Goal: Information Seeking & Learning: Learn about a topic

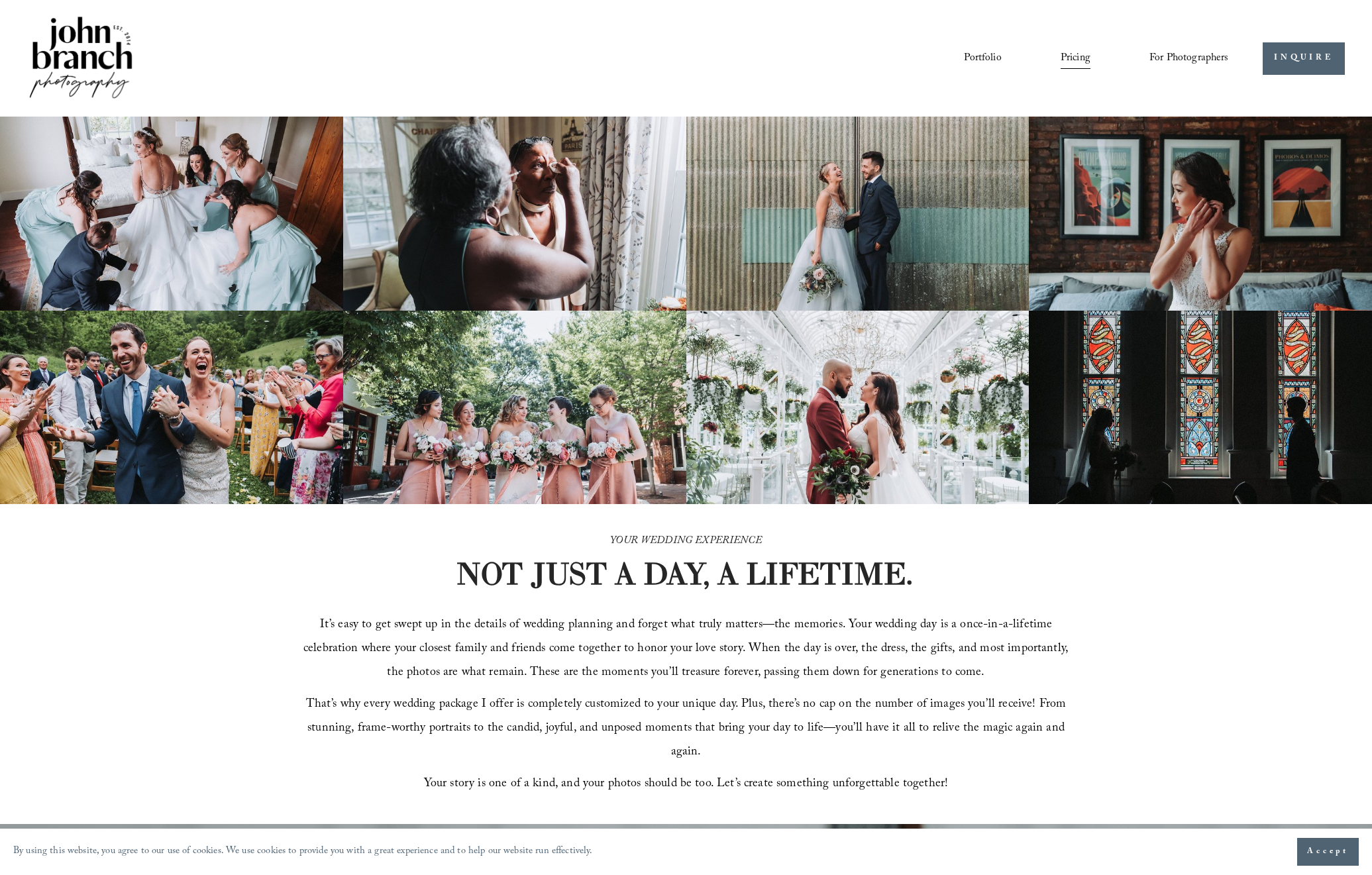
click at [116, 72] on img at bounding box center [80, 59] width 107 height 89
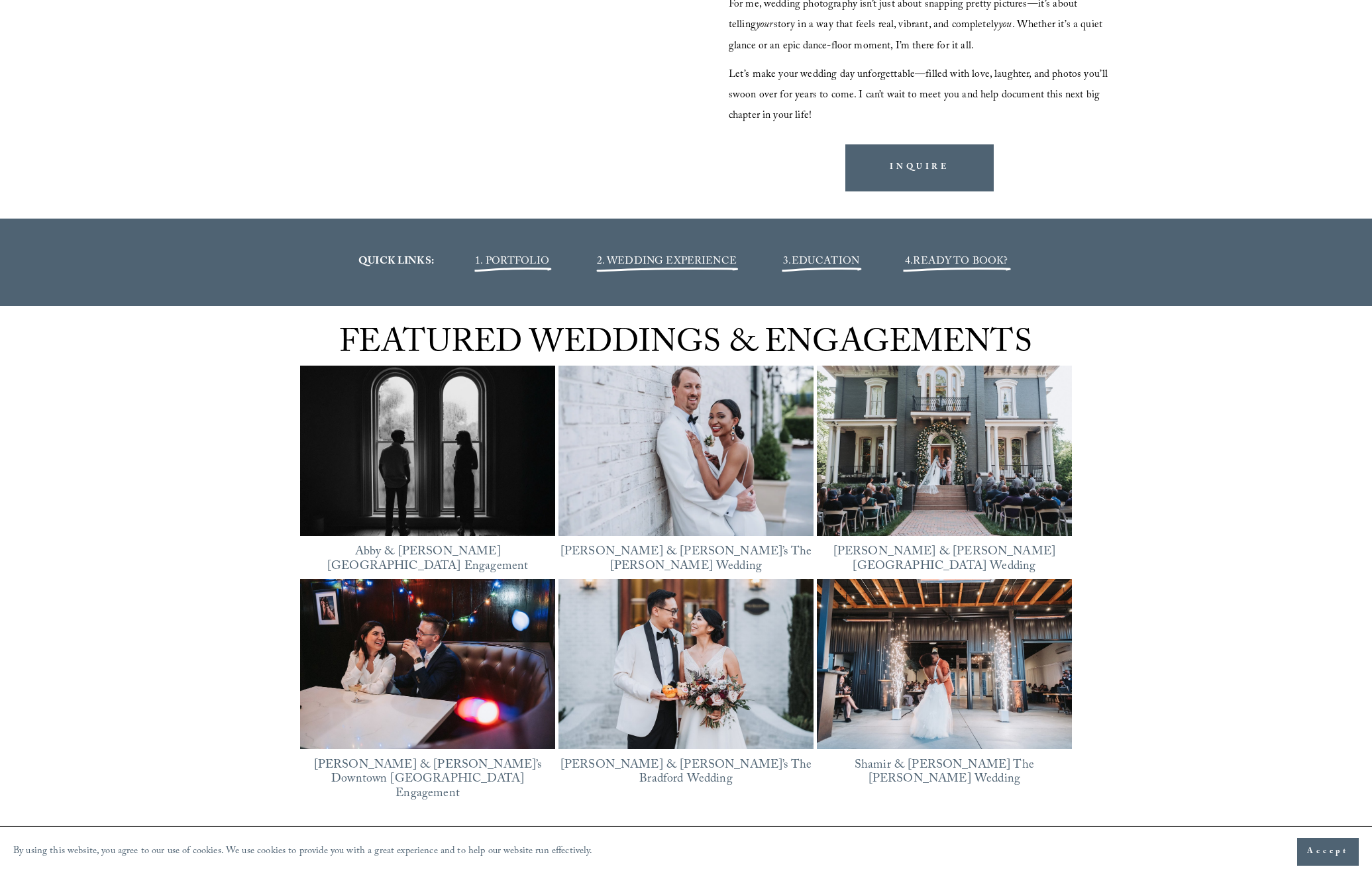
scroll to position [1748, 0]
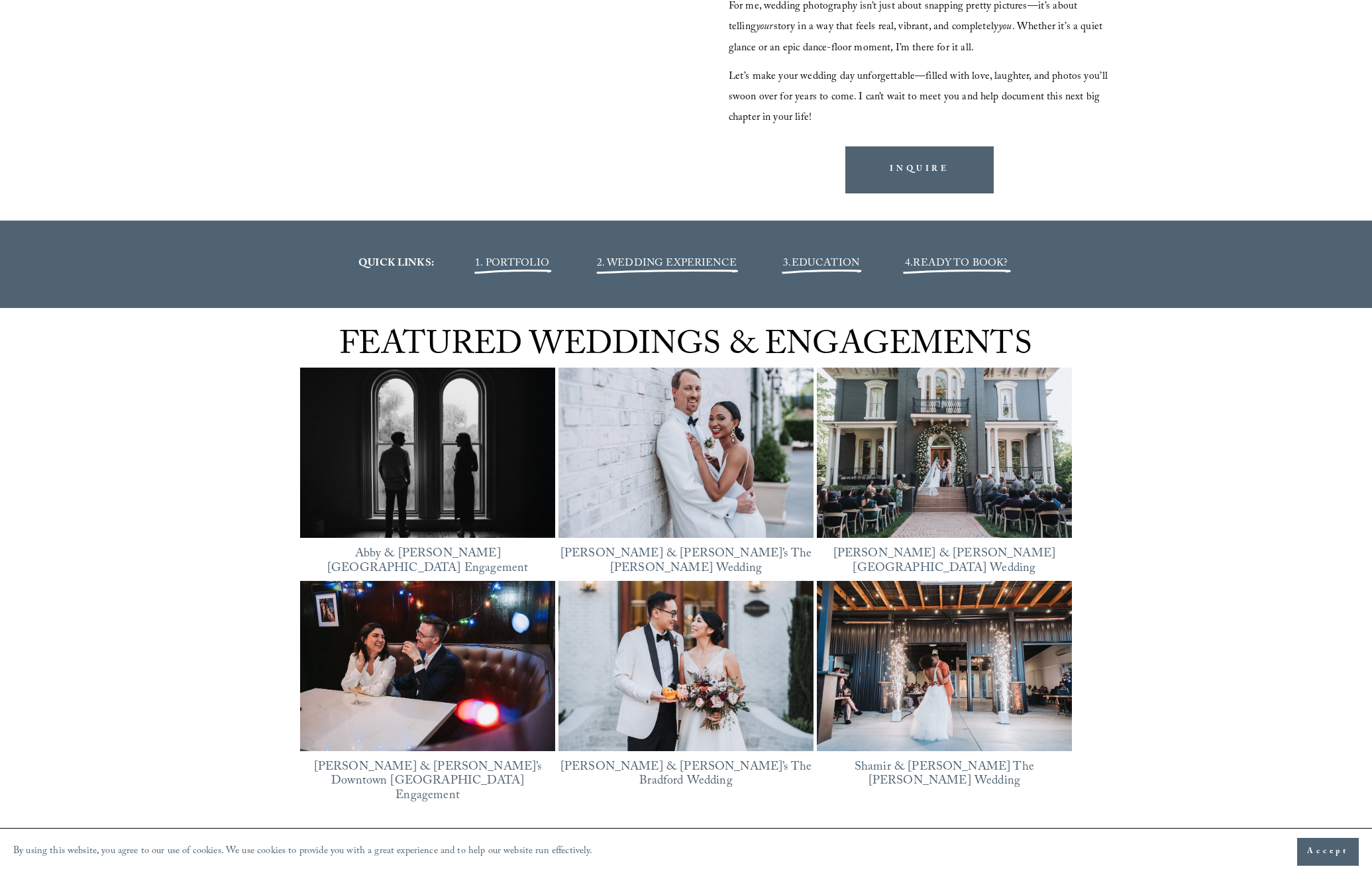
click at [720, 265] on span "2. WEDDING EXPERIENCE" at bounding box center [667, 264] width 140 height 18
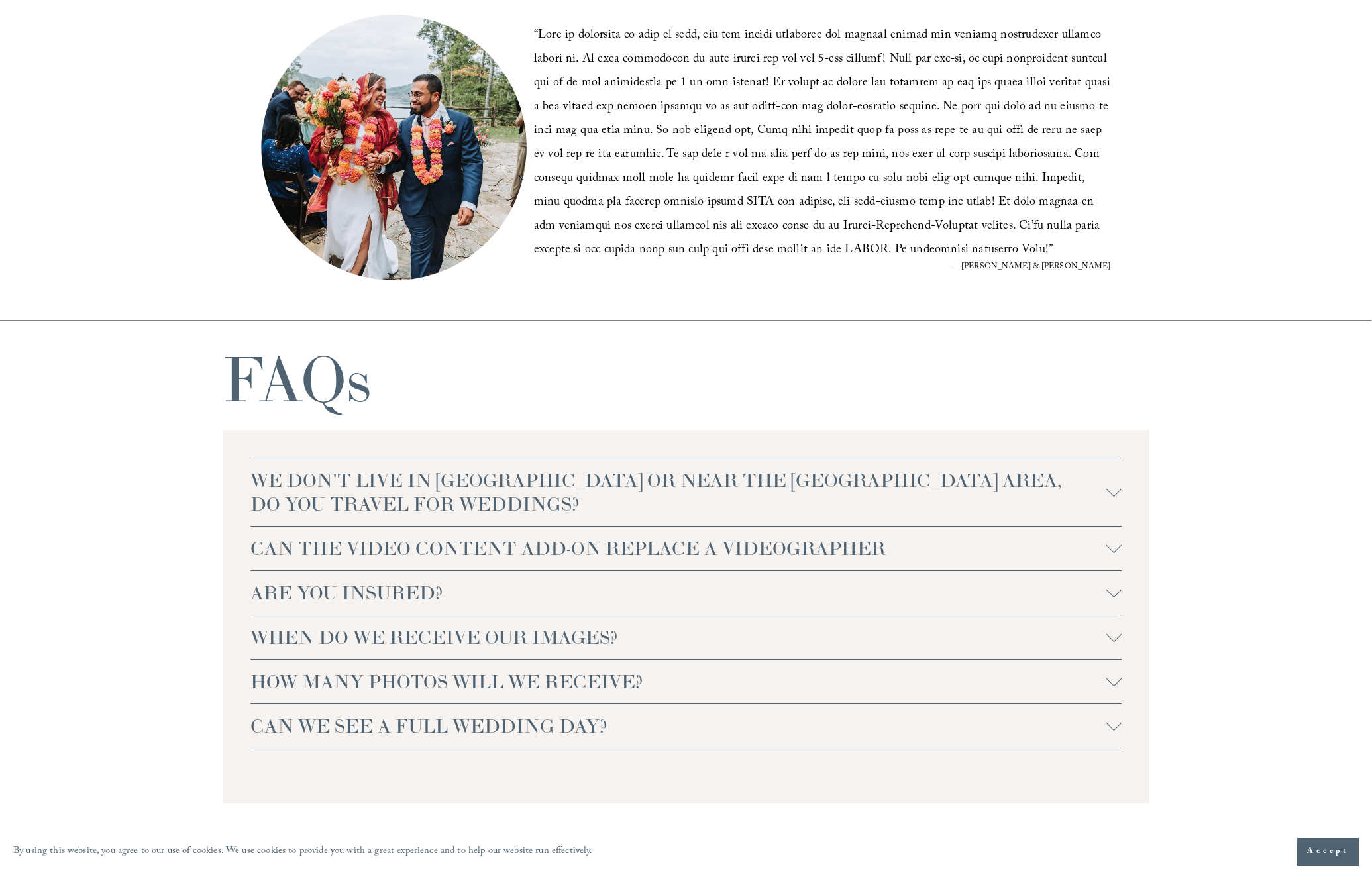
scroll to position [2833, 0]
